Goal: Find specific page/section: Find specific page/section

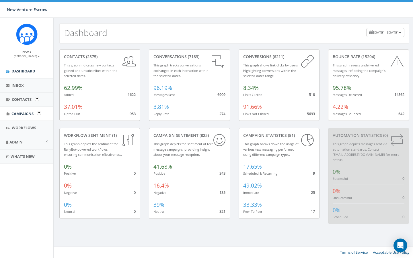
click at [21, 112] on span "Campaigns" at bounding box center [22, 113] width 22 height 5
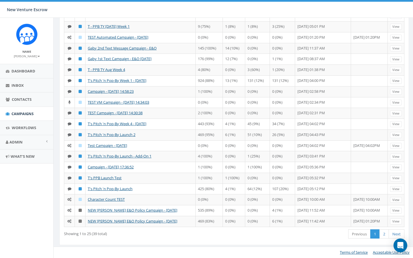
scroll to position [169, 0]
click at [382, 234] on link "2" at bounding box center [383, 234] width 9 height 9
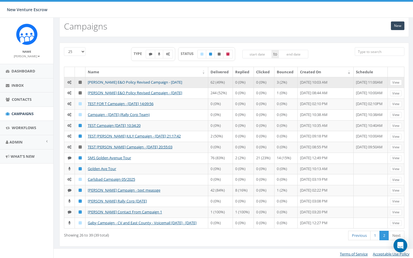
click at [153, 81] on link "Nathan Wood E&O Policy Revised Campaign - 07/22/2025" at bounding box center [135, 82] width 94 height 5
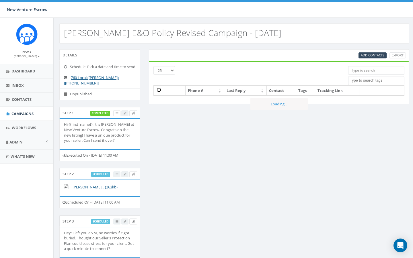
select select
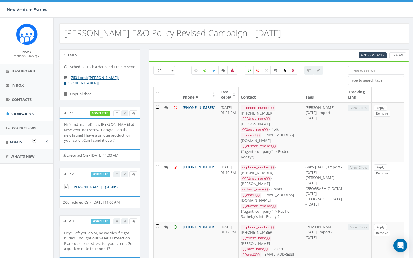
click at [24, 141] on link "Admin" at bounding box center [26, 142] width 53 height 14
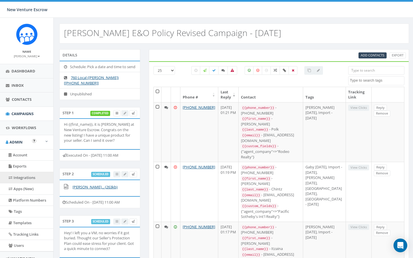
click at [23, 179] on link "Integrations" at bounding box center [26, 177] width 53 height 11
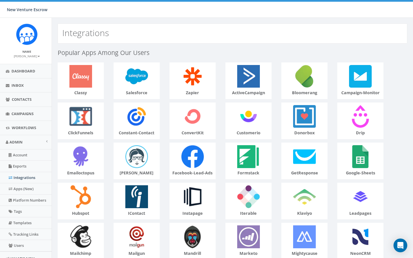
scroll to position [0, 2]
click at [22, 188] on link "Apps (New)" at bounding box center [26, 189] width 53 height 11
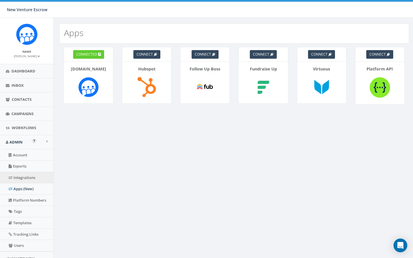
click at [18, 177] on link "Integrations" at bounding box center [26, 177] width 53 height 11
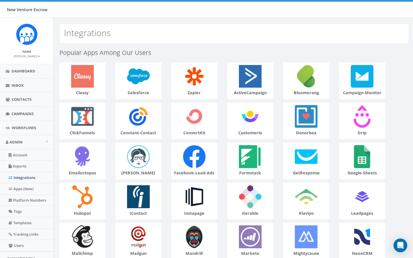
click at [192, 80] on img at bounding box center [194, 76] width 27 height 27
click at [21, 188] on link "Apps (New)" at bounding box center [26, 189] width 53 height 11
